Goal: Contribute content

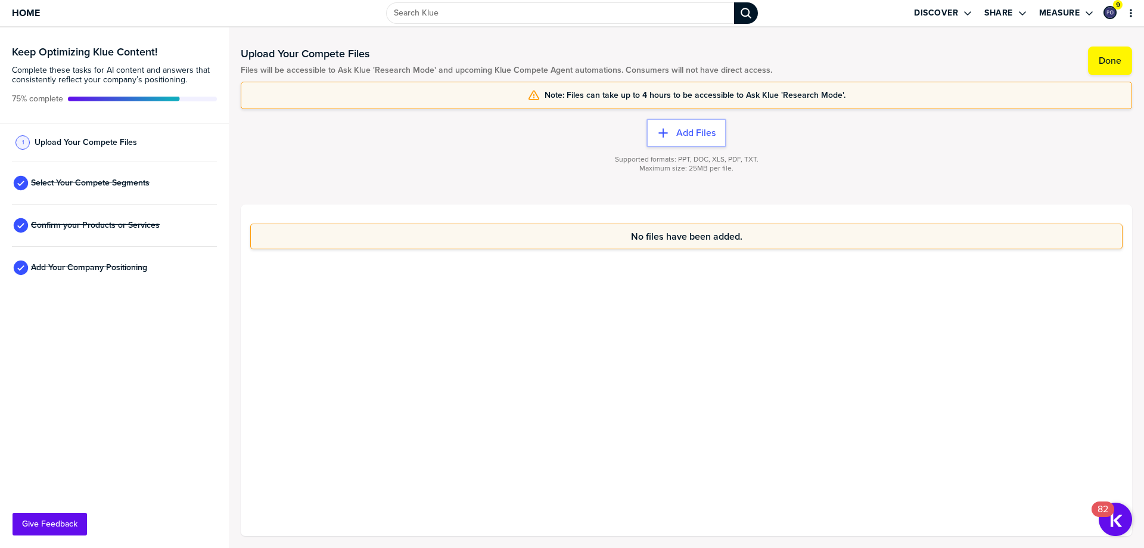
click at [160, 408] on div "Keep Optimizing Klue Content! Complete these tasks for AI content and answers t…" at bounding box center [114, 287] width 229 height 520
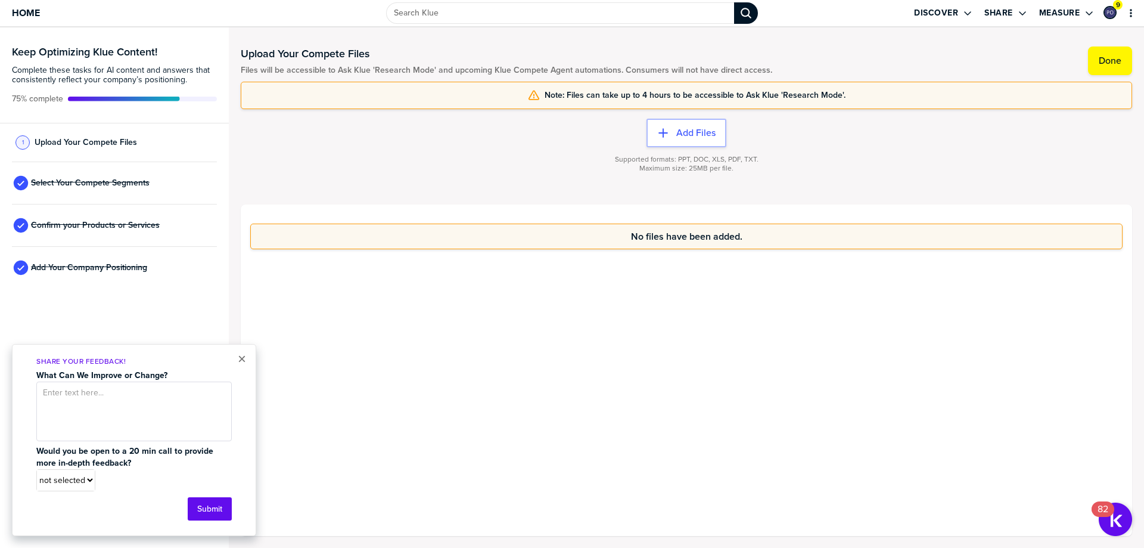
click at [409, 365] on div "No files have been added." at bounding box center [686, 369] width 891 height 331
click at [242, 359] on button "×" at bounding box center [242, 359] width 8 height 14
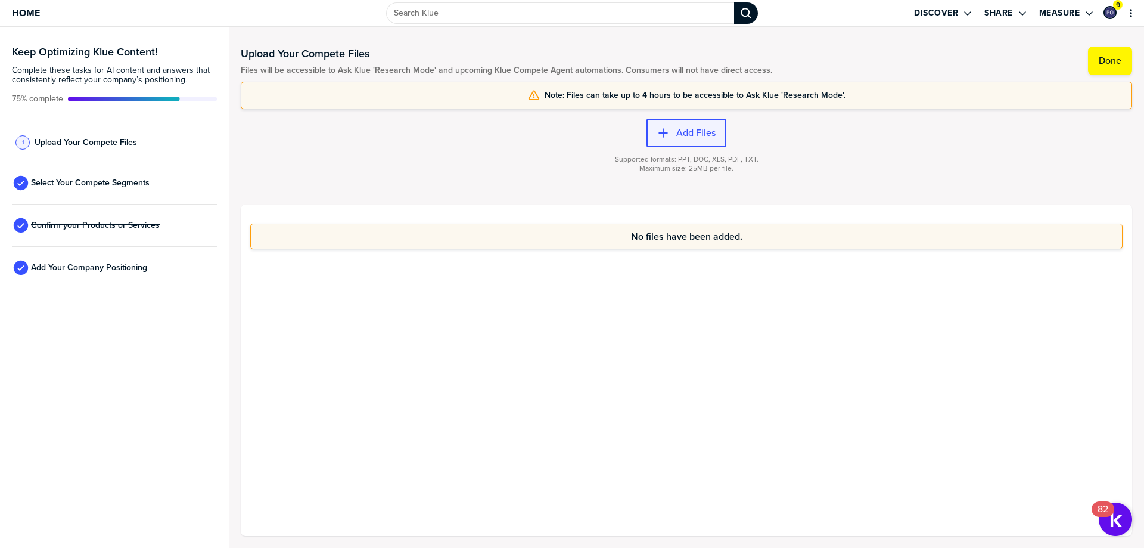
click at [670, 140] on button "Add Files" at bounding box center [687, 133] width 80 height 29
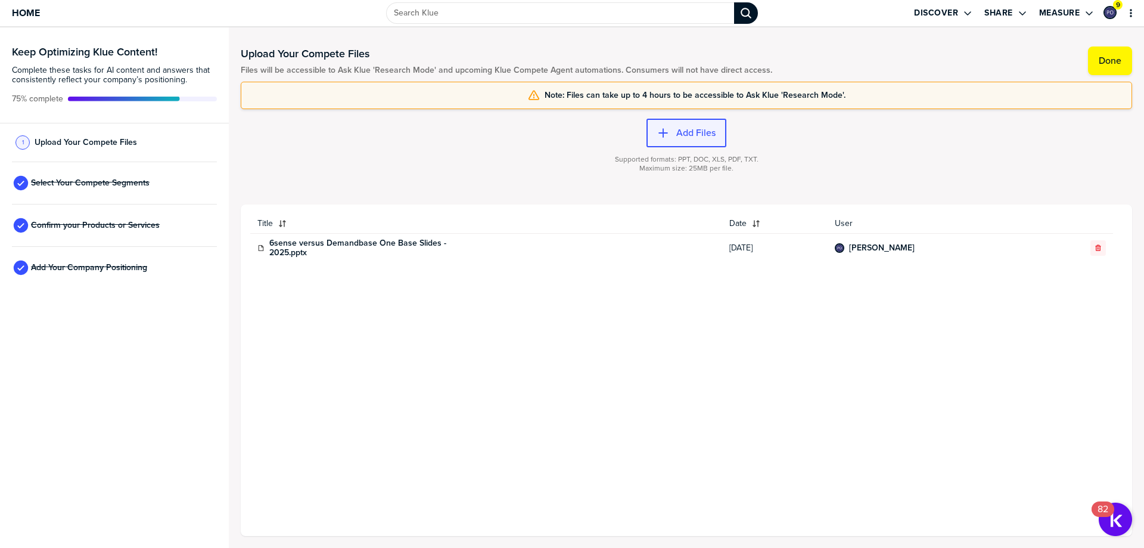
click at [698, 138] on label "Add Files" at bounding box center [695, 133] width 39 height 12
click at [683, 135] on label "Add Files" at bounding box center [695, 133] width 39 height 12
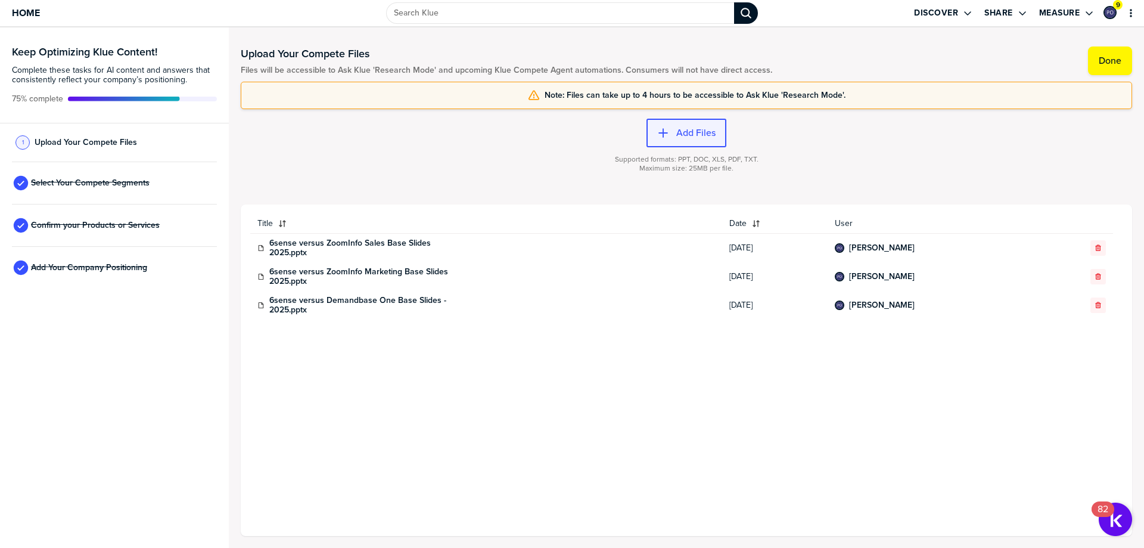
click at [678, 137] on label "Add Files" at bounding box center [695, 133] width 39 height 12
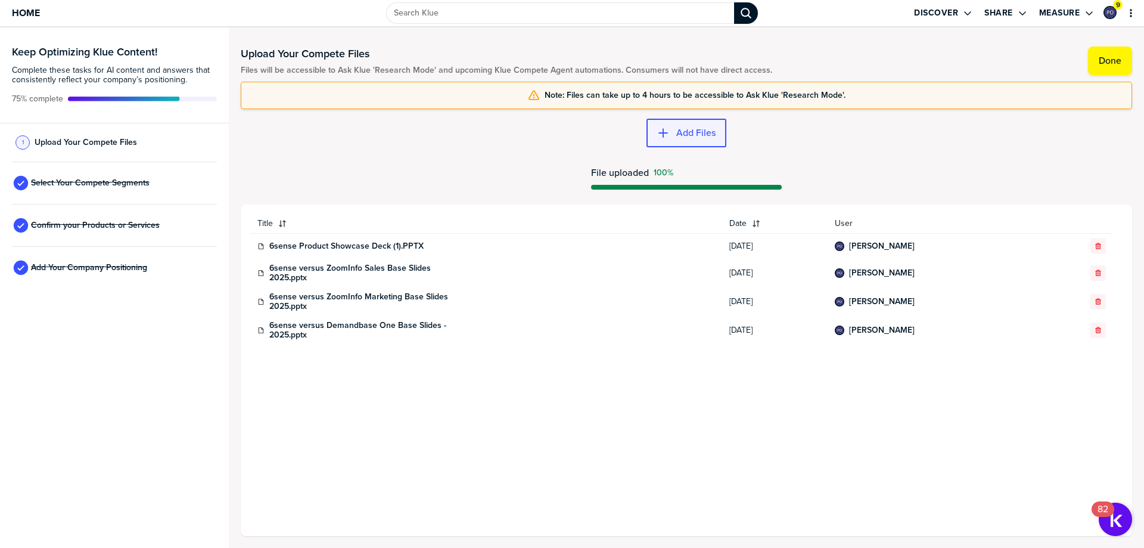
click at [703, 139] on button "Add Files" at bounding box center [687, 133] width 80 height 29
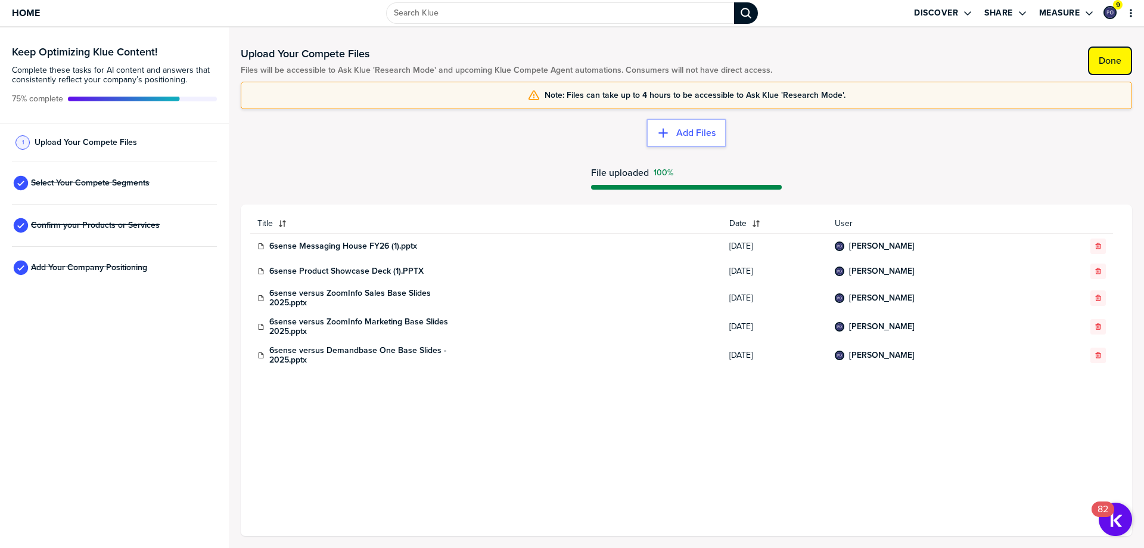
click at [1121, 58] on button "Done" at bounding box center [1110, 60] width 44 height 29
